Goal: Task Accomplishment & Management: Manage account settings

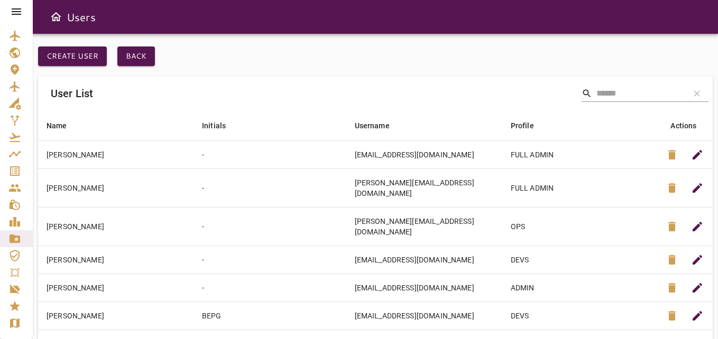
click at [18, 14] on icon at bounding box center [17, 11] width 10 height 6
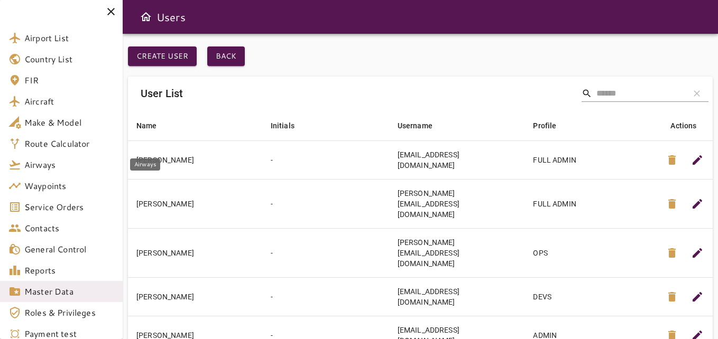
scroll to position [98, 0]
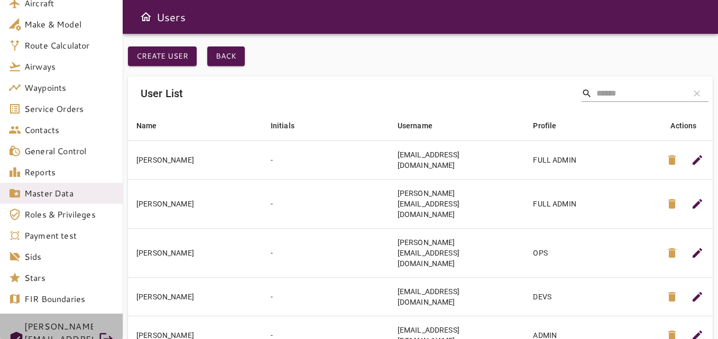
click at [53, 333] on div "[PERSON_NAME][EMAIL_ADDRESS][DOMAIN_NAME]" at bounding box center [58, 339] width 69 height 42
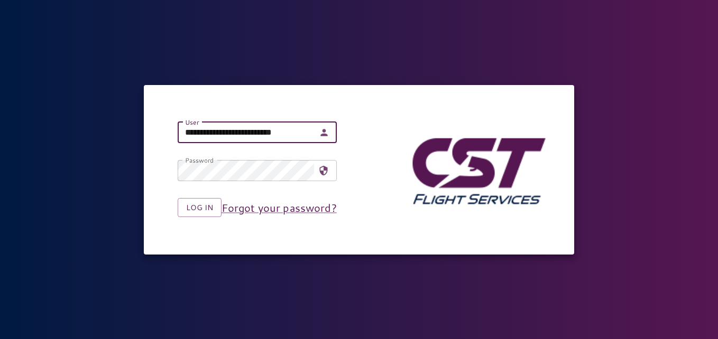
click at [213, 127] on input "**********" at bounding box center [246, 132] width 137 height 21
type input "**********"
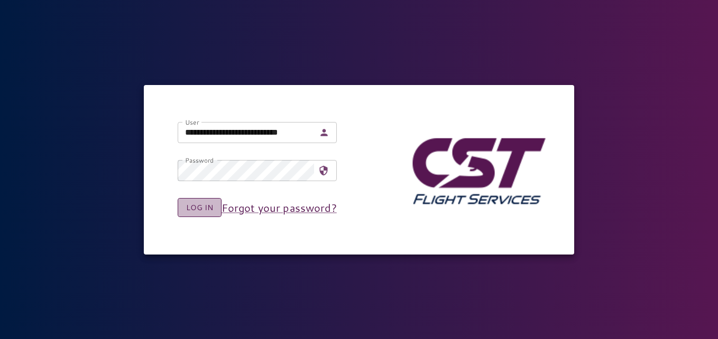
click at [206, 199] on button "Log in" at bounding box center [200, 208] width 44 height 20
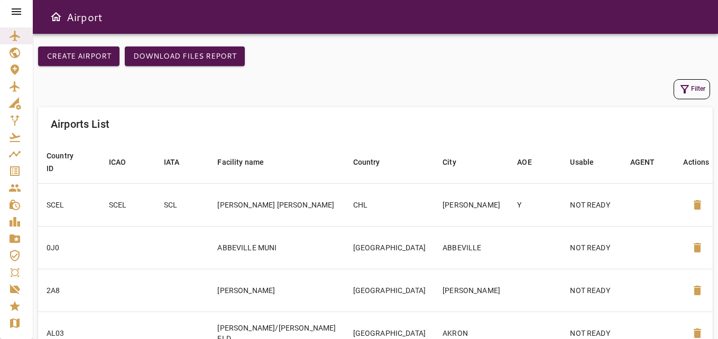
click at [21, 10] on icon at bounding box center [17, 11] width 10 height 6
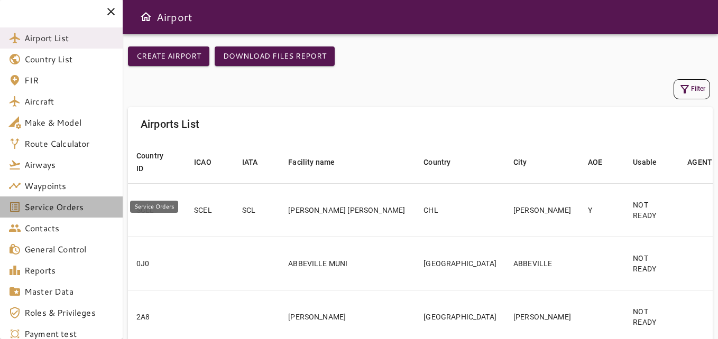
click at [54, 207] on span "Service Orders" at bounding box center [69, 207] width 90 height 13
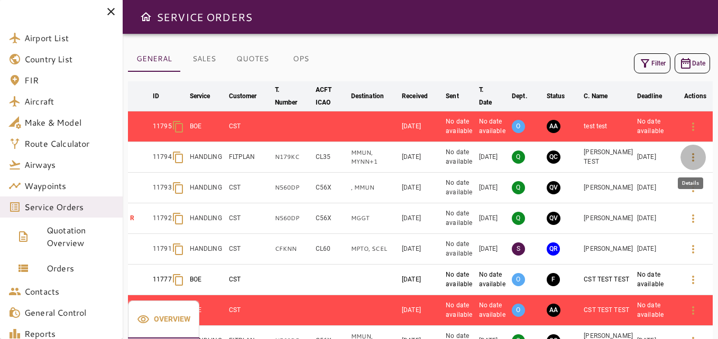
click at [691, 162] on icon "button" at bounding box center [692, 157] width 13 height 13
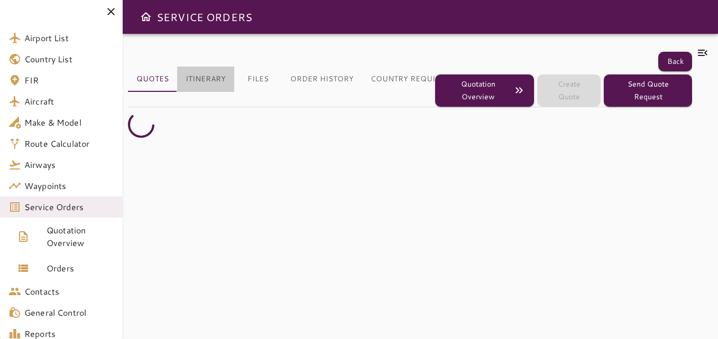
click at [216, 67] on button "Itinerary" at bounding box center [205, 79] width 57 height 25
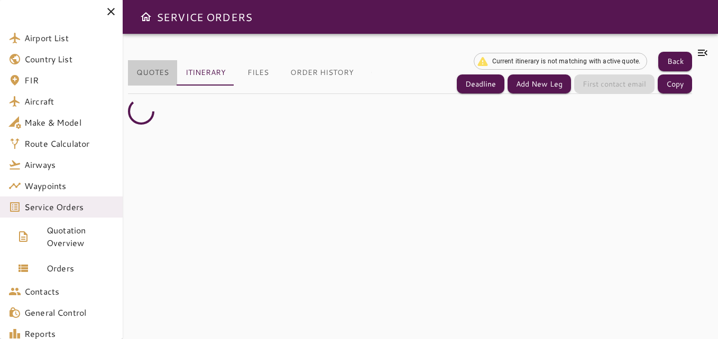
click at [161, 68] on button "Quotes" at bounding box center [152, 72] width 49 height 25
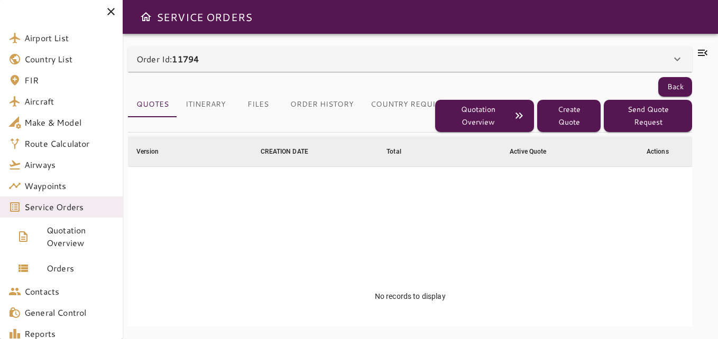
click at [290, 55] on div "Order Id: 11794" at bounding box center [403, 59] width 534 height 13
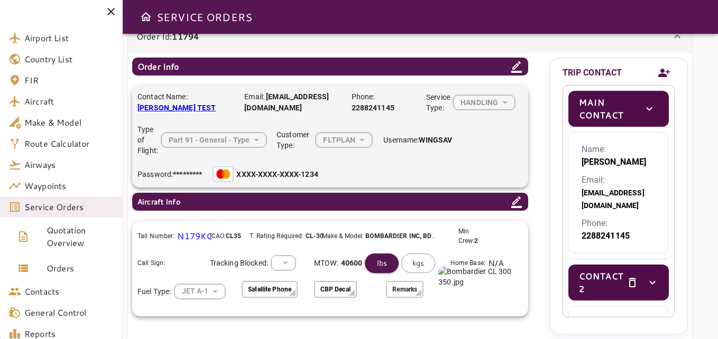
scroll to position [105, 0]
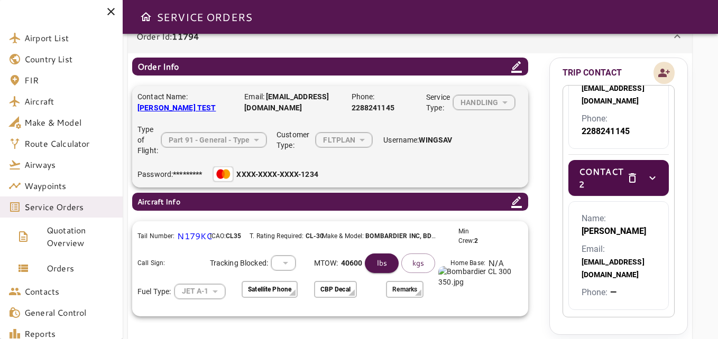
click at [659, 70] on icon "Add new contact" at bounding box center [663, 73] width 13 height 16
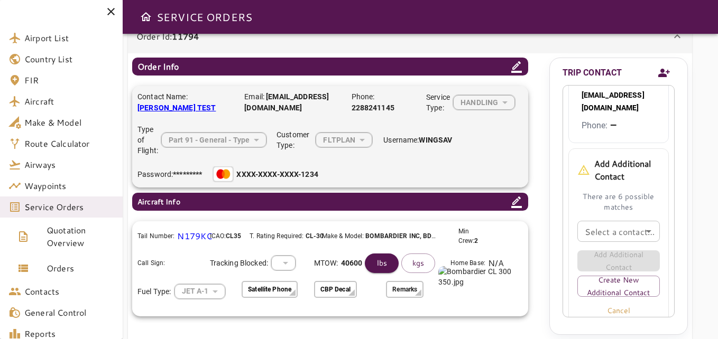
scroll to position [303, 0]
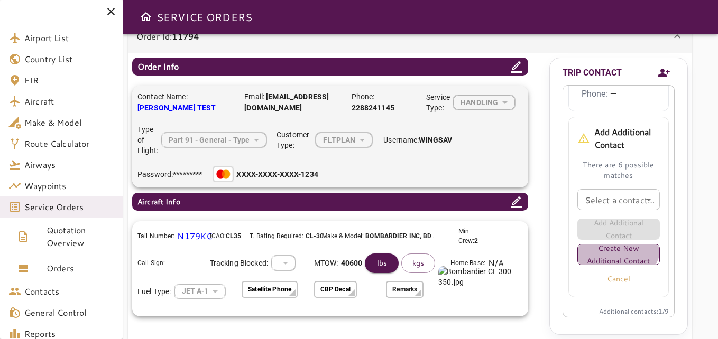
click at [616, 244] on button "Create New Additional Contact" at bounding box center [618, 254] width 83 height 21
